Goal: Task Accomplishment & Management: Manage account settings

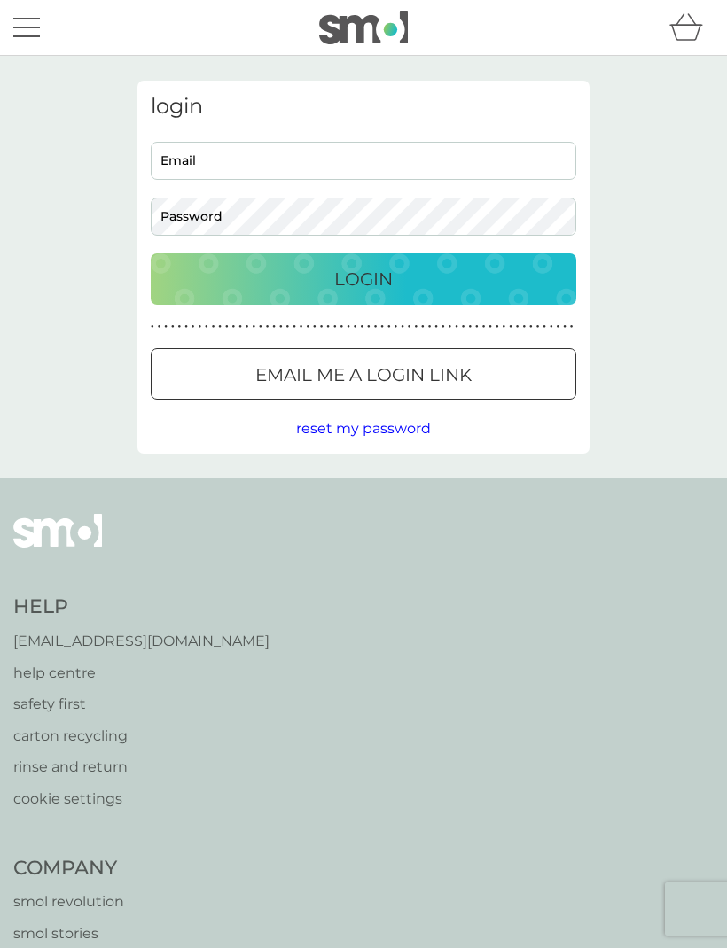
click at [245, 144] on input "Email" at bounding box center [363, 161] width 425 height 38
type input "[EMAIL_ADDRESS][DOMAIN_NAME]"
click at [363, 278] on button "Login" at bounding box center [363, 278] width 425 height 51
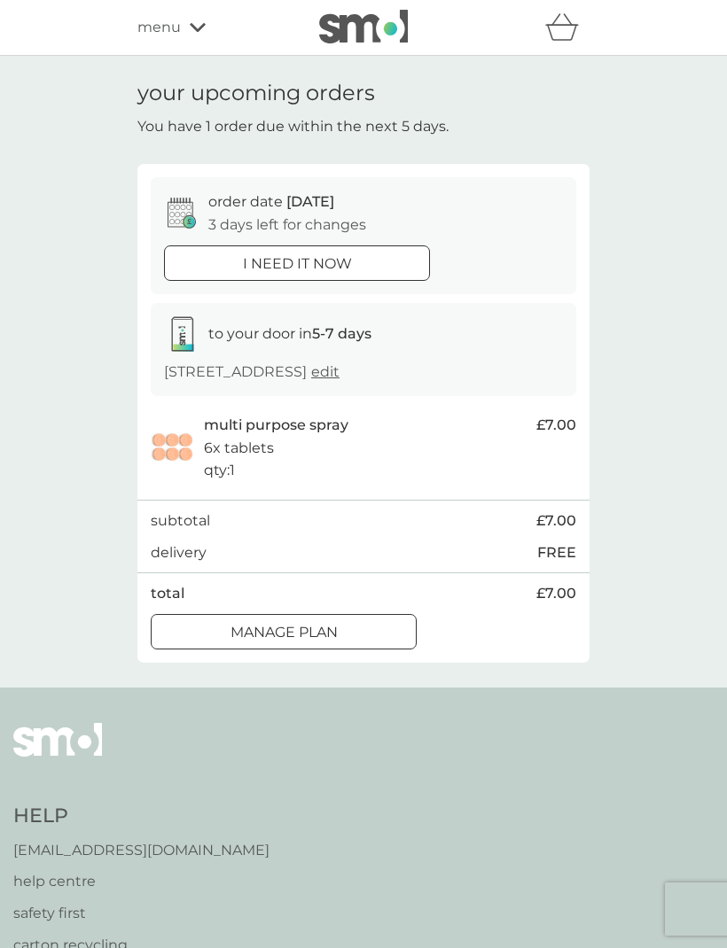
click at [343, 614] on button "Manage plan" at bounding box center [284, 631] width 266 height 35
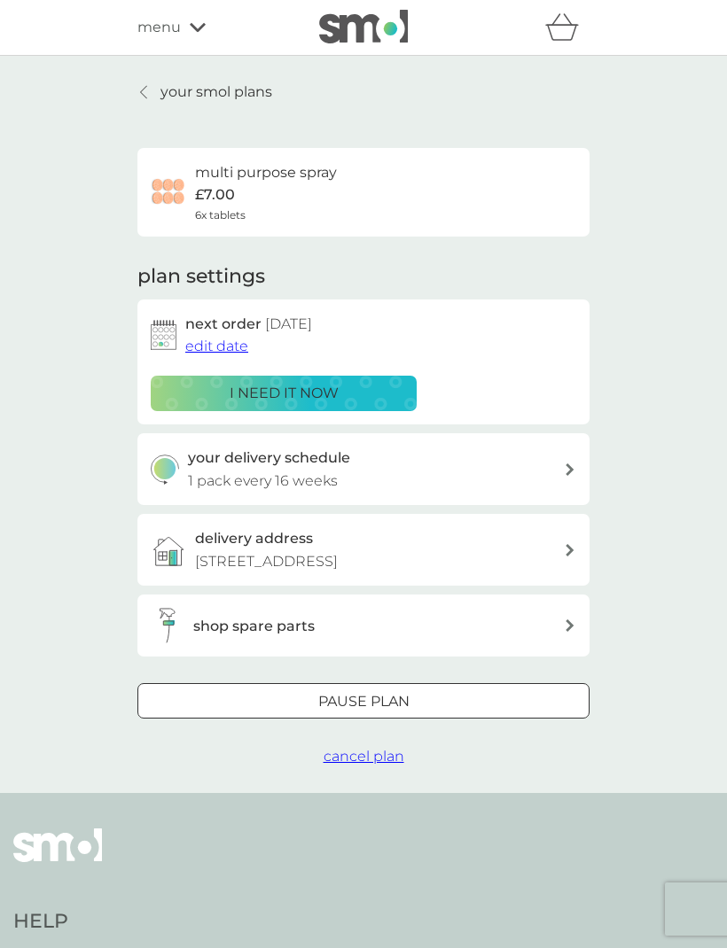
click at [482, 691] on div "Pause plan" at bounding box center [363, 701] width 450 height 23
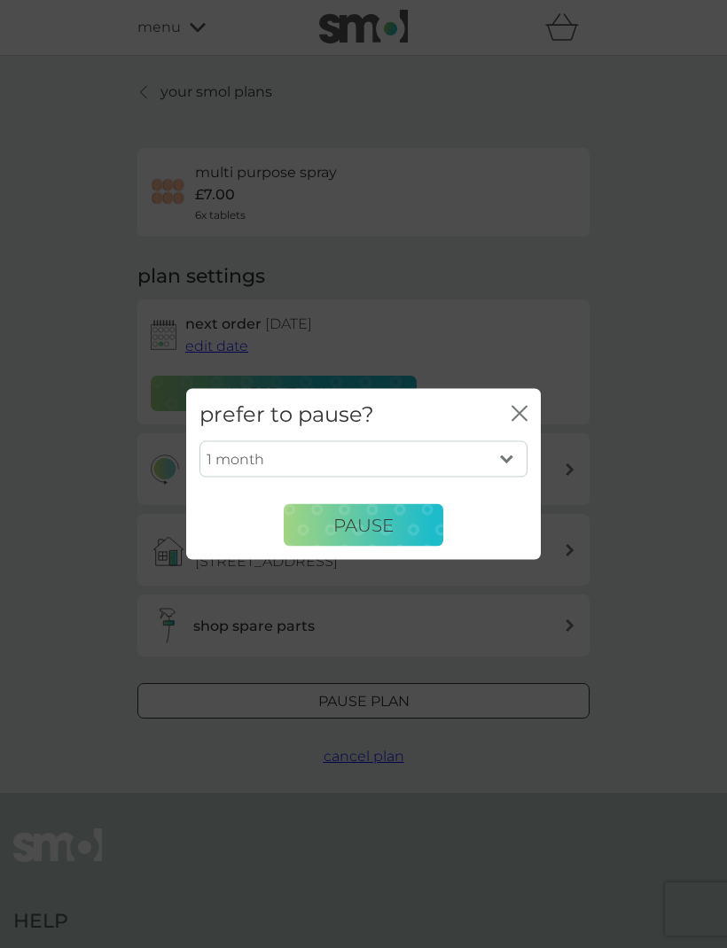
click at [496, 469] on select "1 month 2 months 3 months 4 months 5 months 6 months" at bounding box center [363, 458] width 328 height 37
select select "2"
click at [400, 533] on button "Pause" at bounding box center [364, 525] width 160 height 43
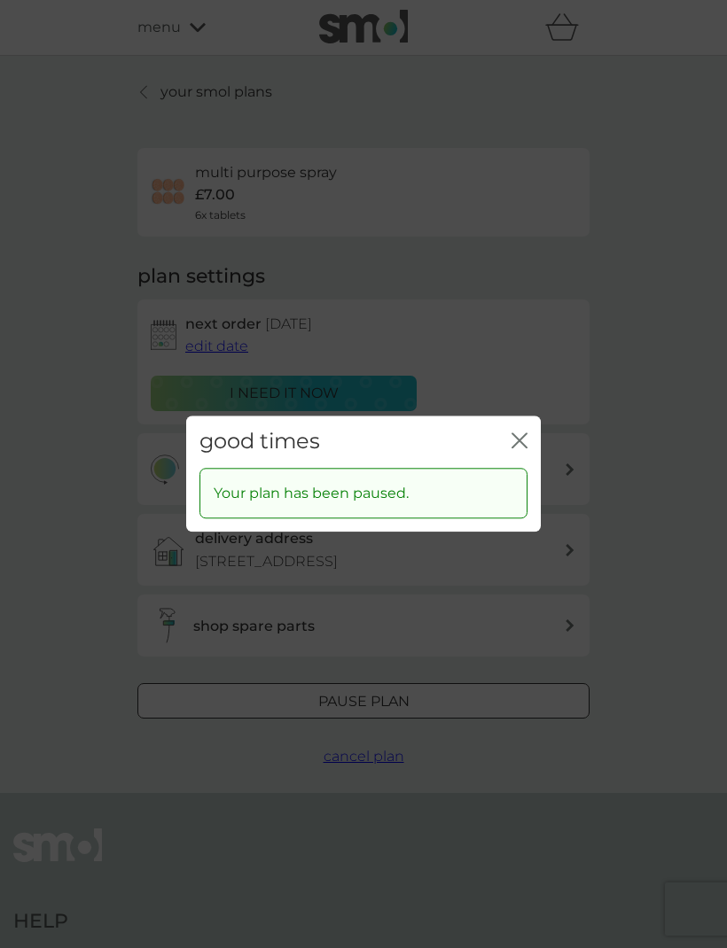
click at [528, 435] on div "good times close" at bounding box center [363, 442] width 354 height 52
click at [525, 436] on icon "close" at bounding box center [522, 440] width 7 height 14
